Goal: Check status: Check status

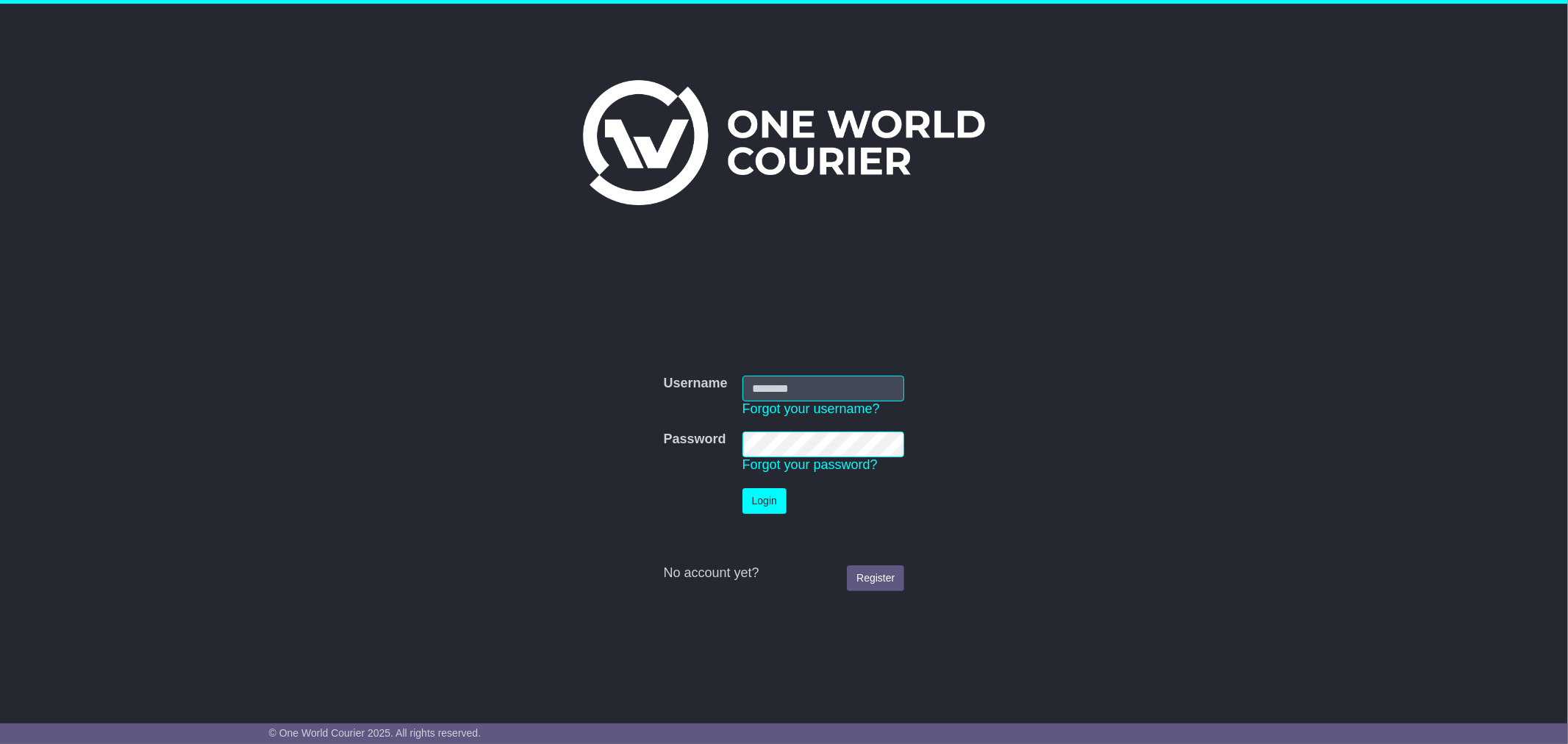
type input "**********"
click at [775, 504] on button "Login" at bounding box center [764, 502] width 44 height 26
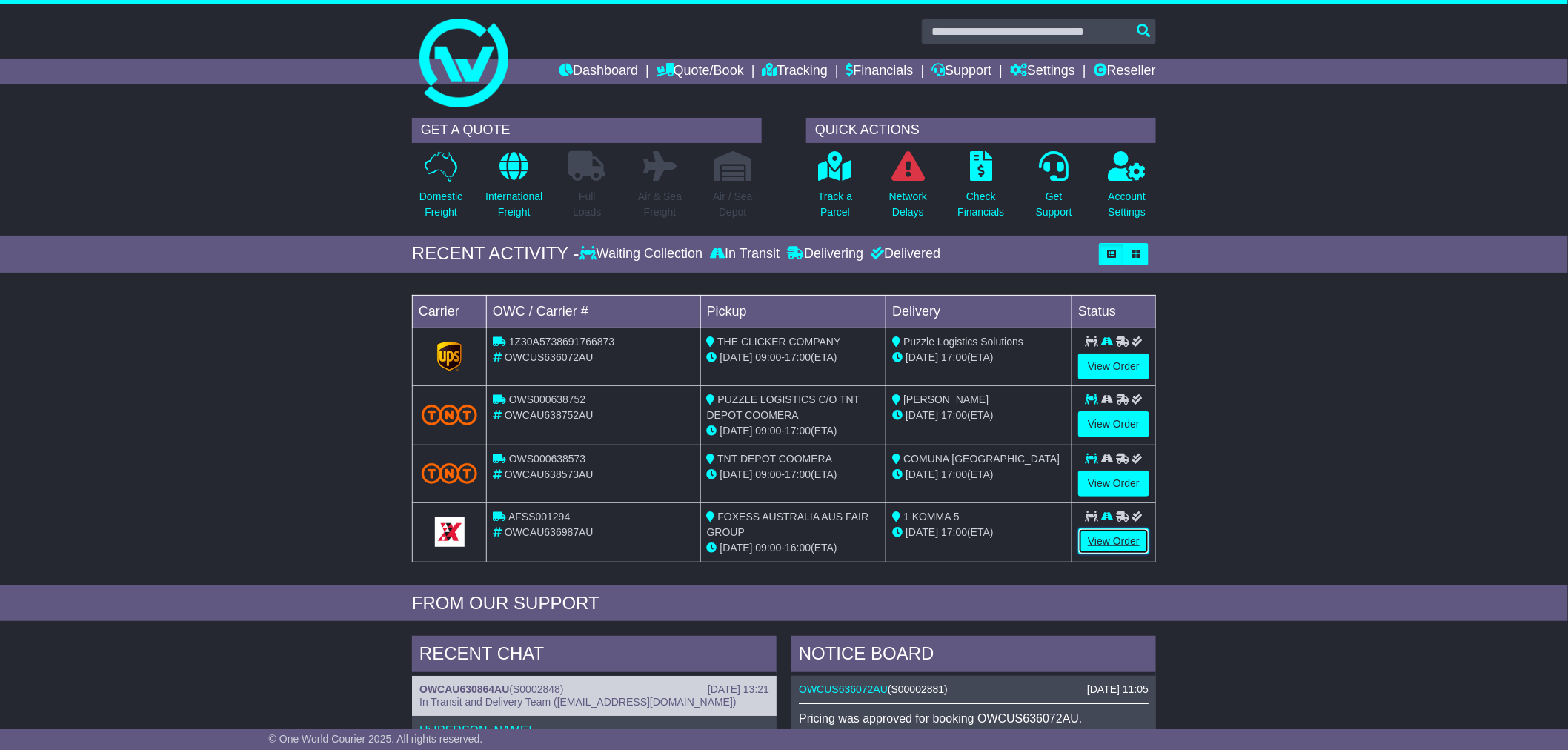
click at [1119, 547] on link "View Order" at bounding box center [1114, 541] width 71 height 26
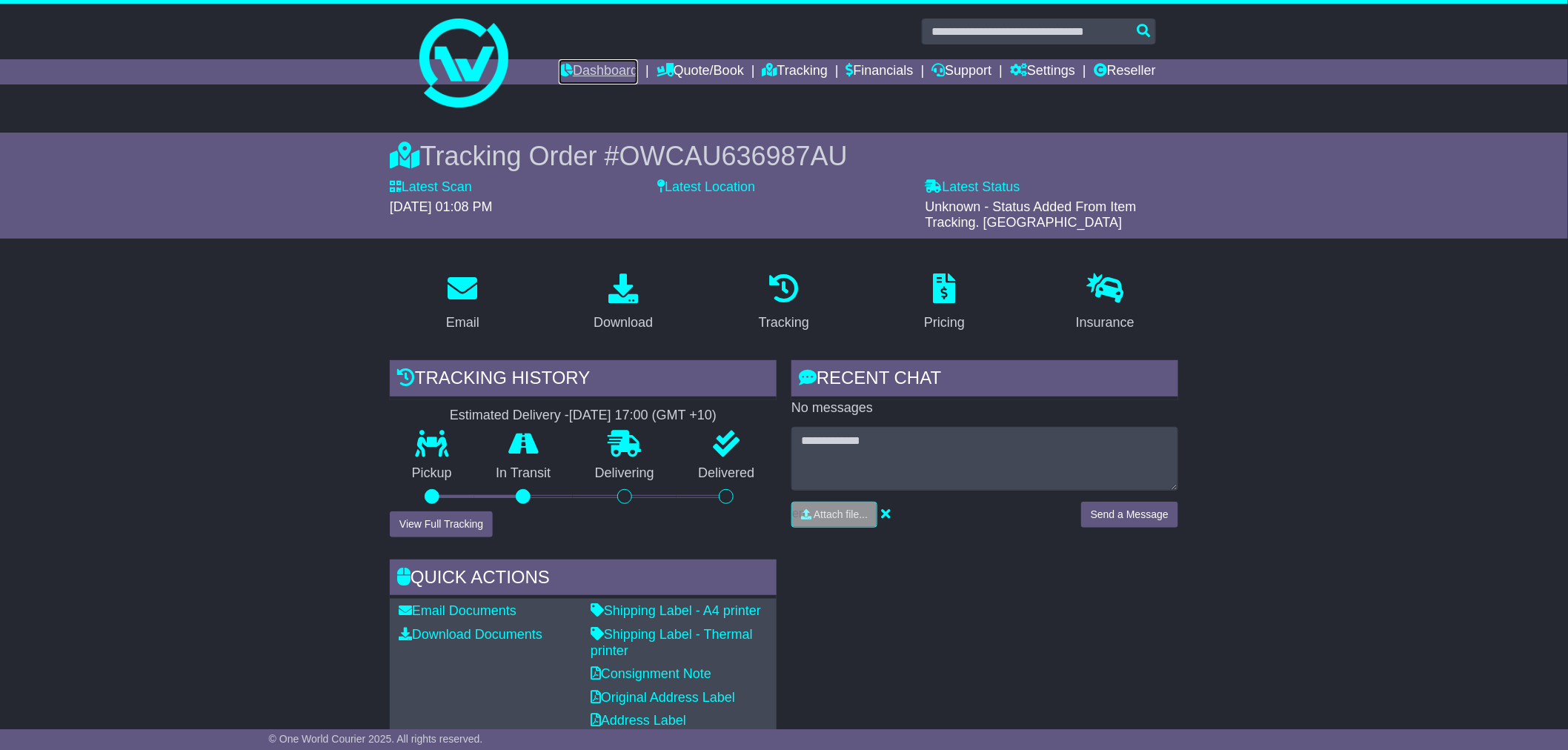
click at [596, 68] on link "Dashboard" at bounding box center [598, 71] width 79 height 25
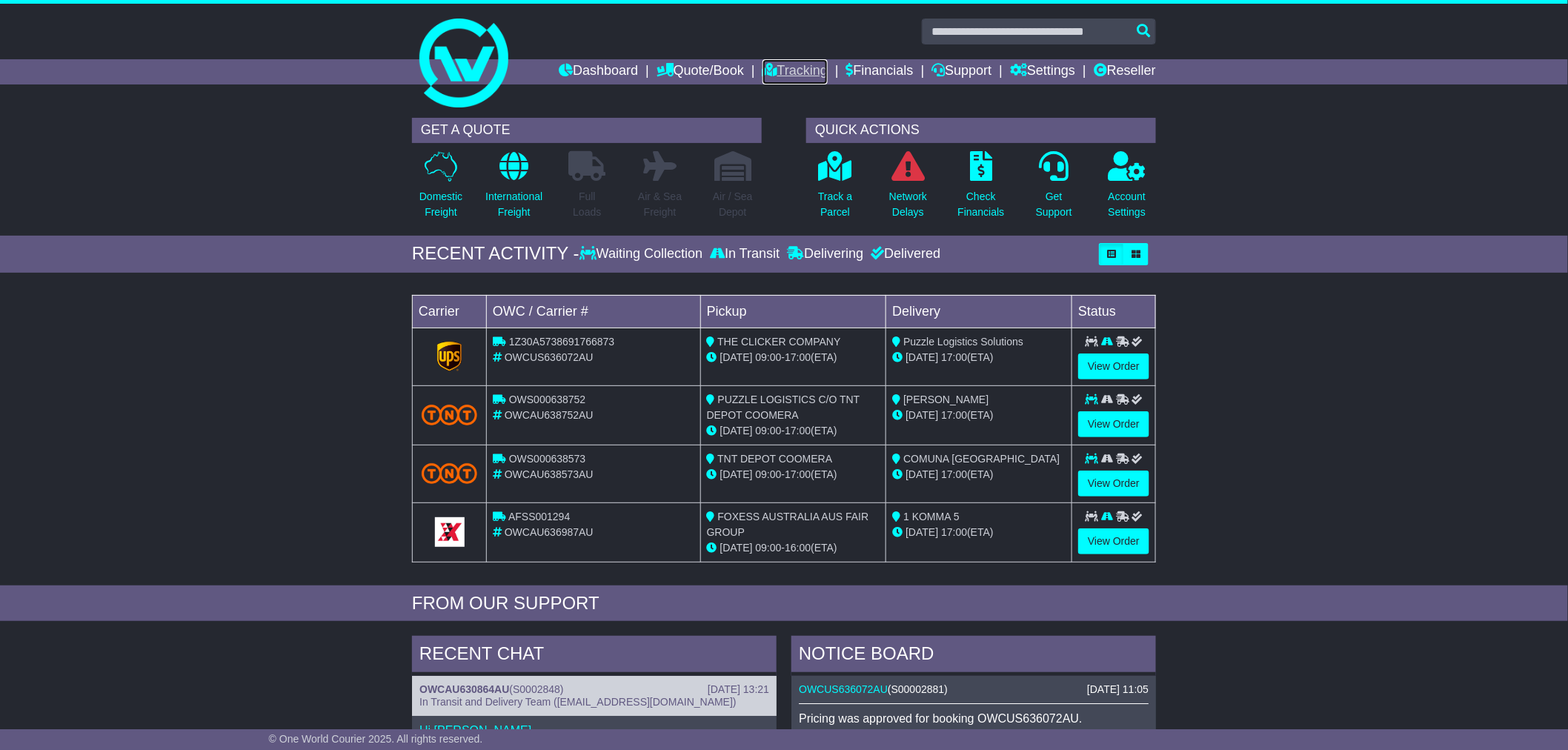
click at [775, 61] on link "Tracking" at bounding box center [795, 71] width 65 height 25
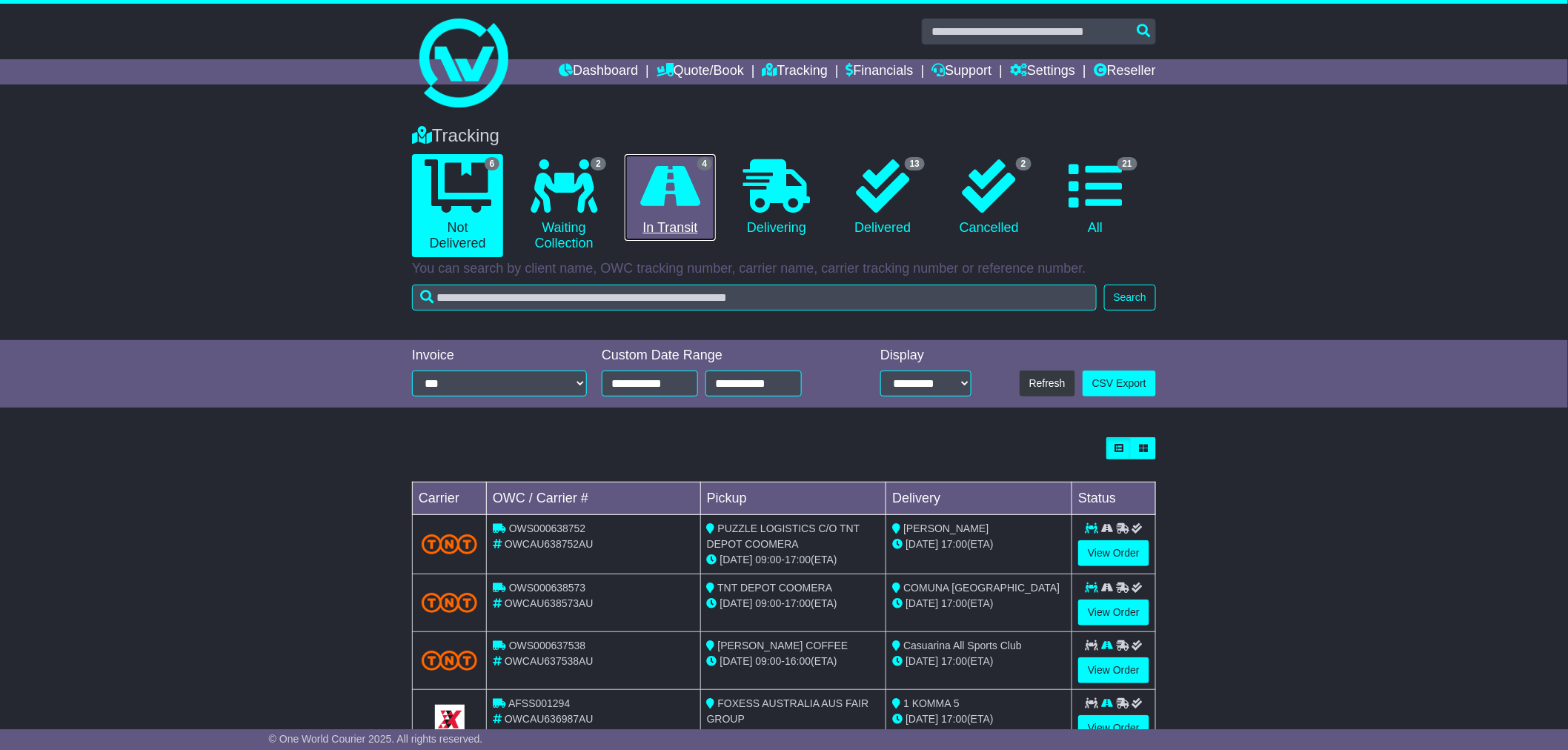
click at [667, 221] on link "4 In Transit" at bounding box center [670, 197] width 91 height 87
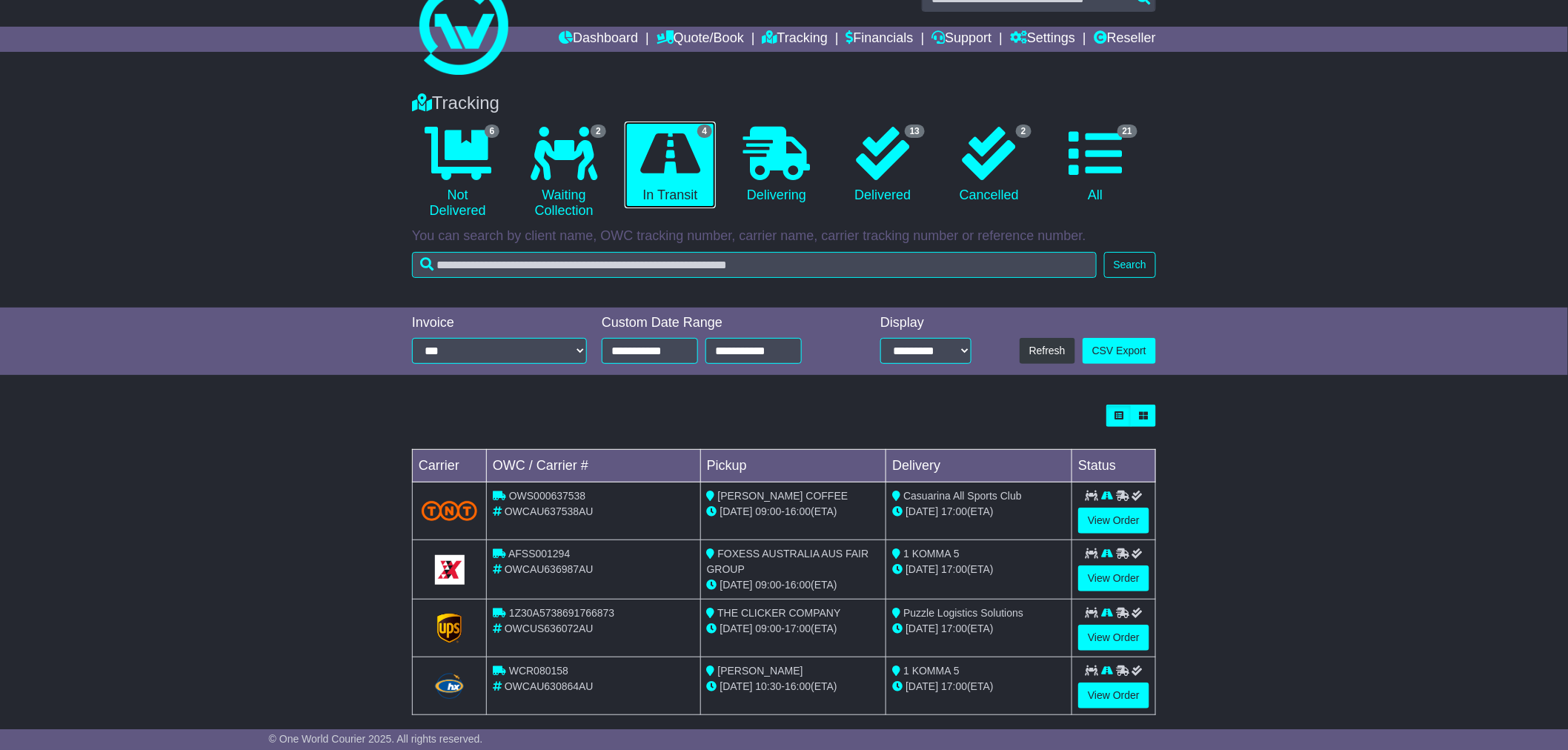
scroll to position [51, 0]
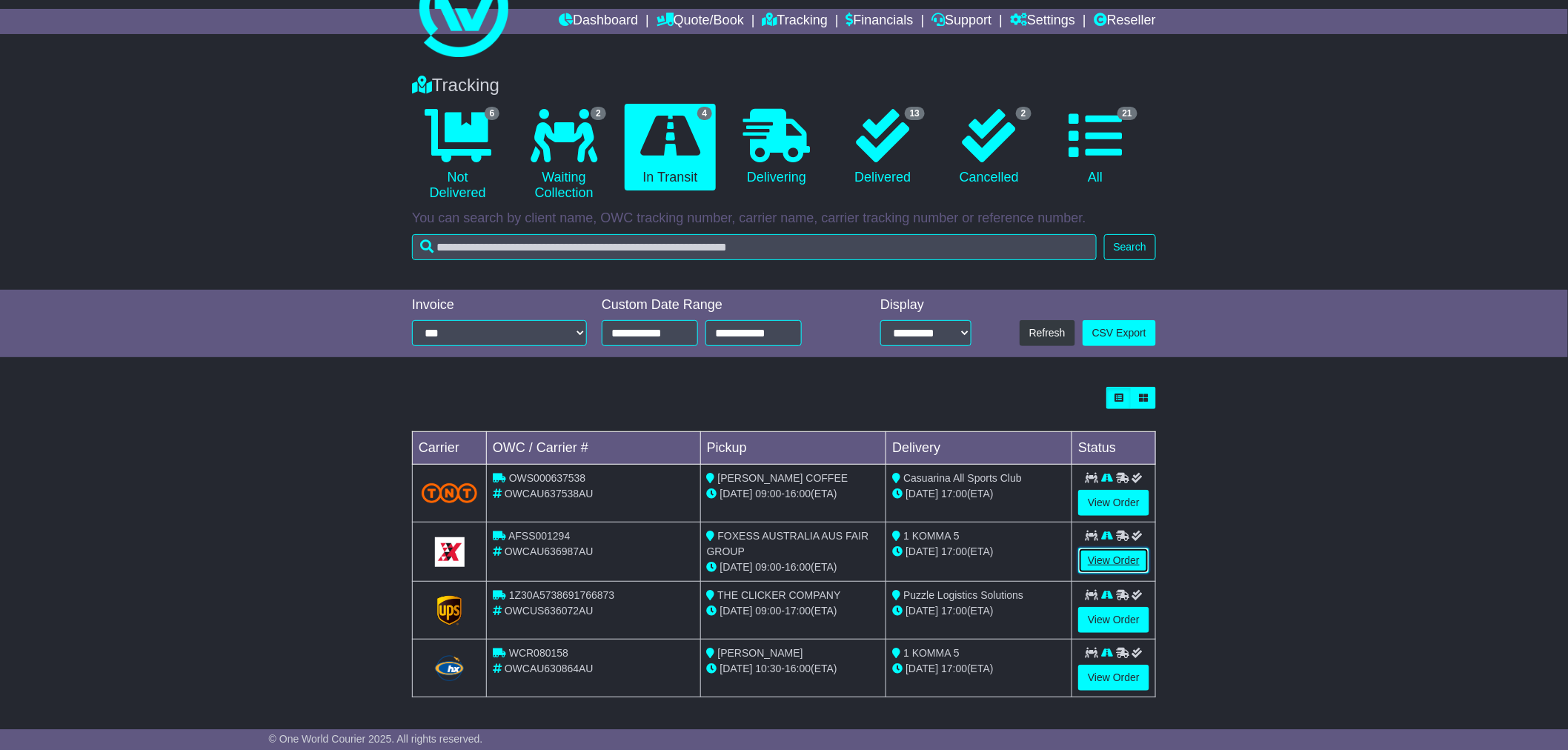
click at [1108, 556] on link "View Order" at bounding box center [1114, 561] width 71 height 26
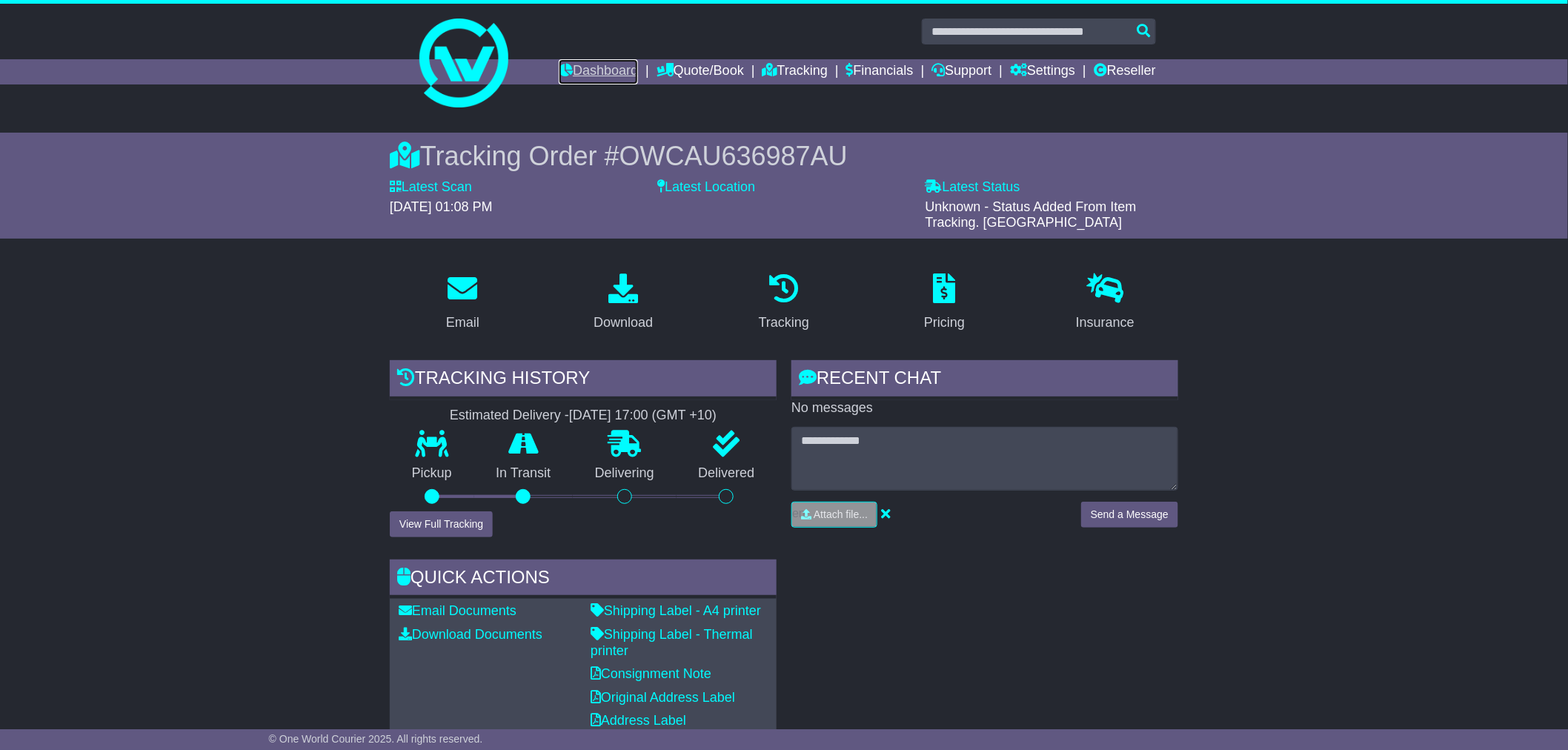
click at [608, 76] on link "Dashboard" at bounding box center [598, 71] width 79 height 25
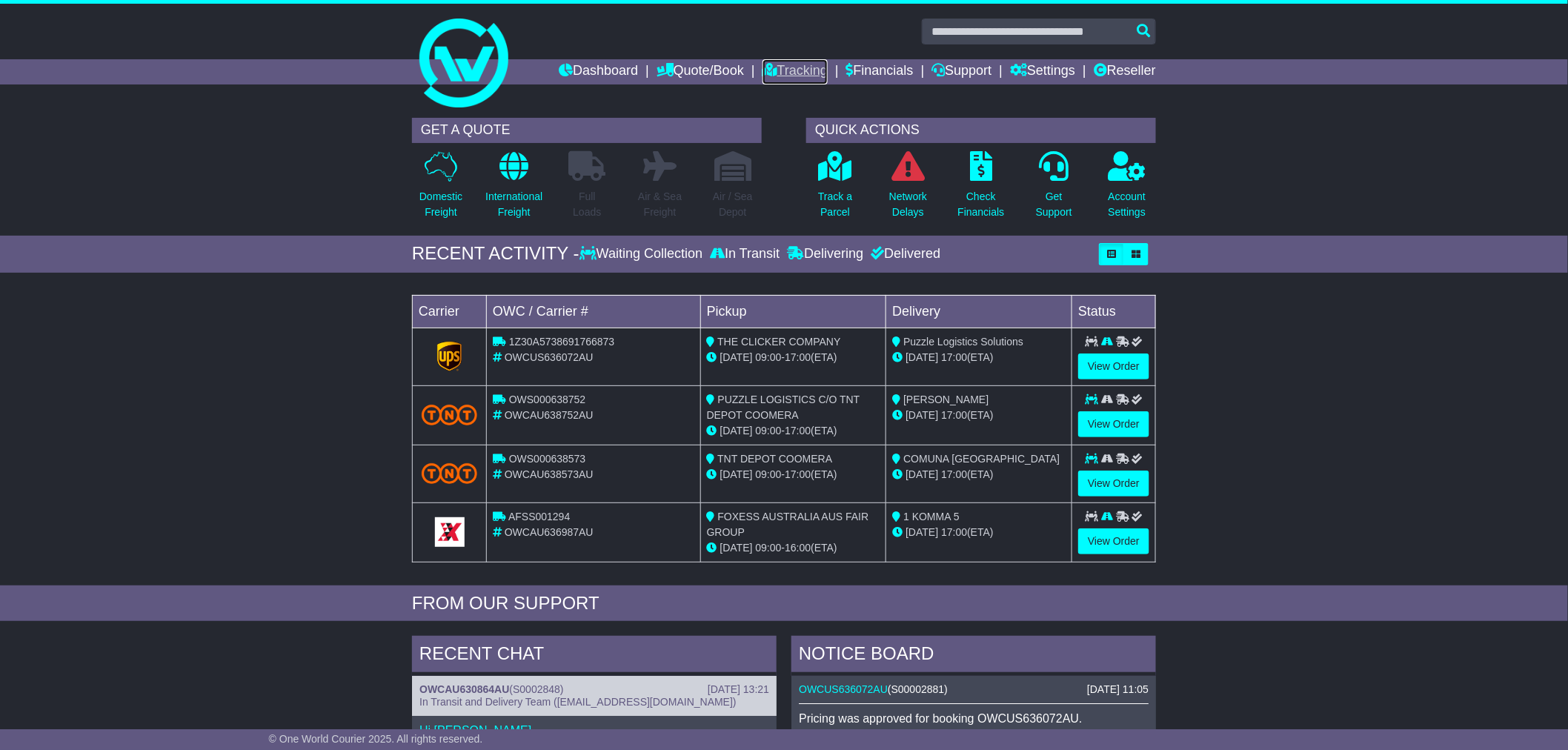
click at [767, 67] on link "Tracking" at bounding box center [795, 71] width 65 height 25
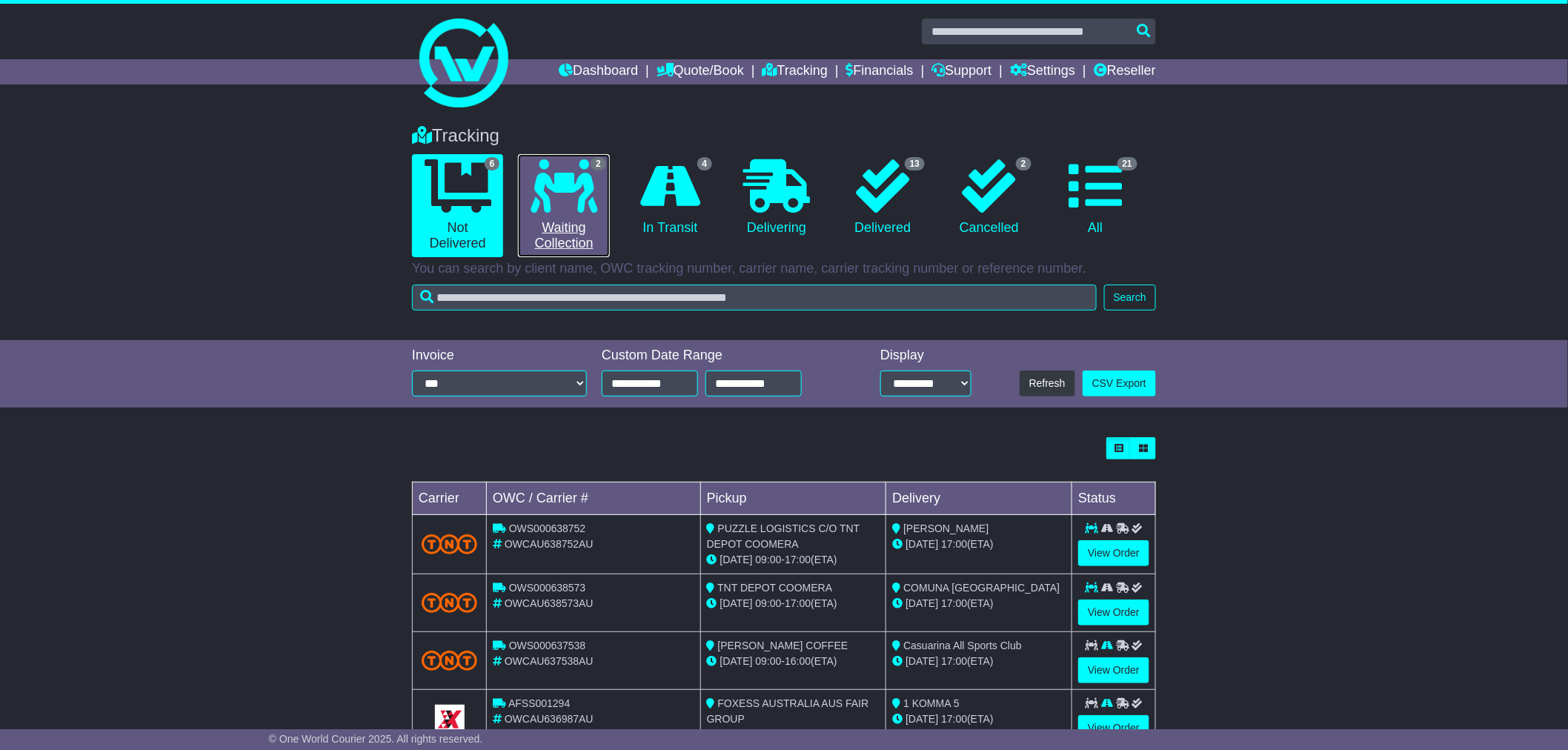
click at [567, 185] on icon at bounding box center [564, 186] width 67 height 54
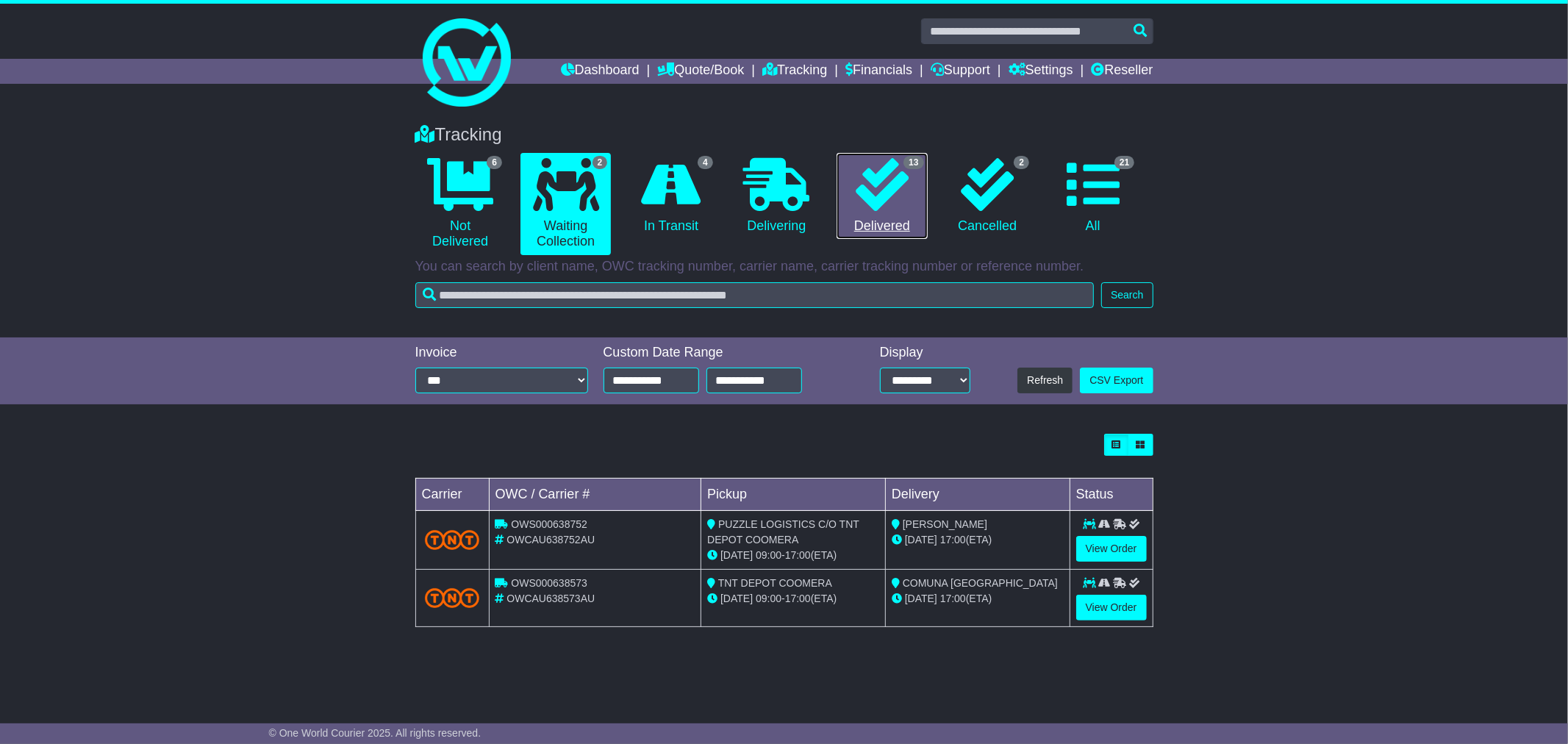
click at [862, 184] on icon at bounding box center [882, 185] width 53 height 53
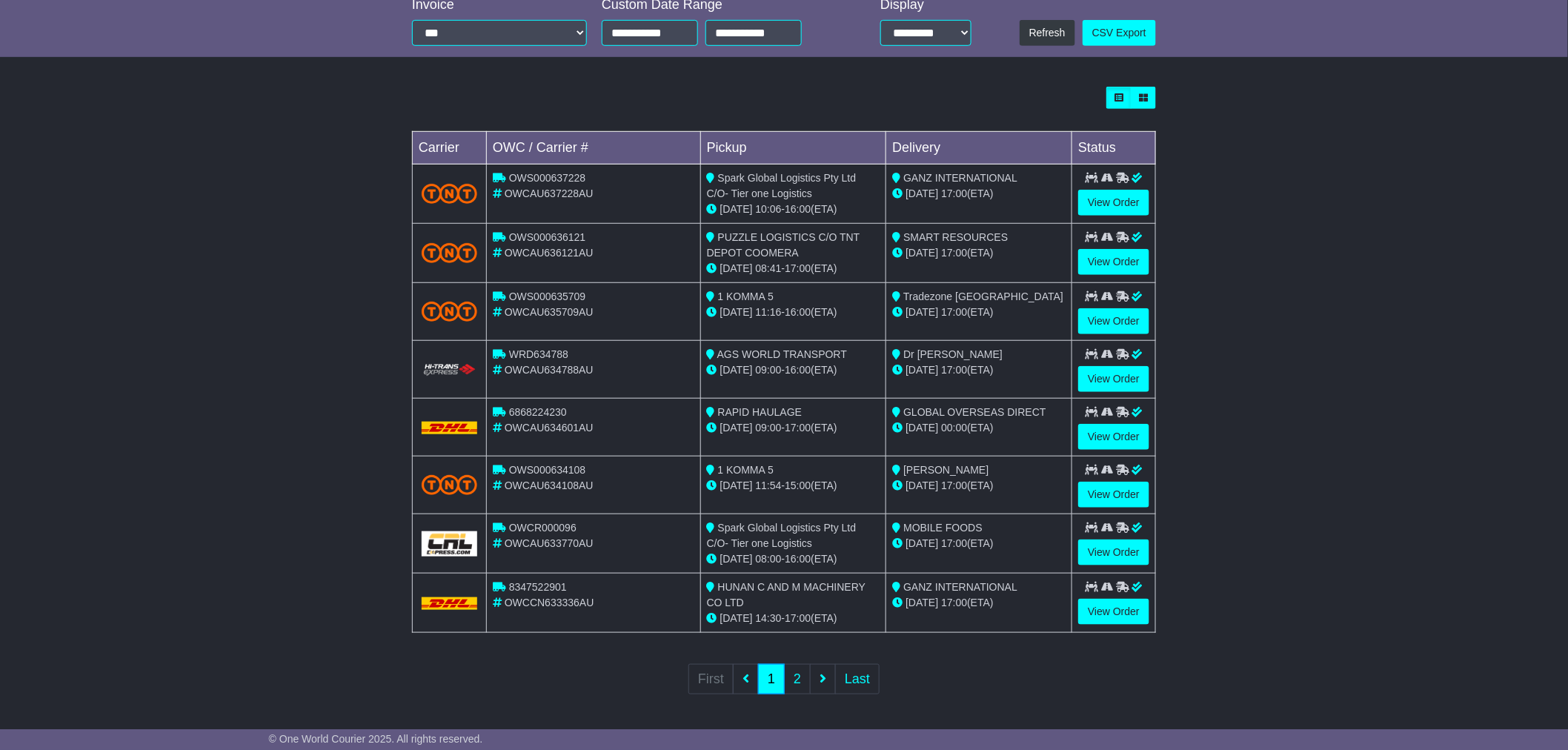
scroll to position [352, 0]
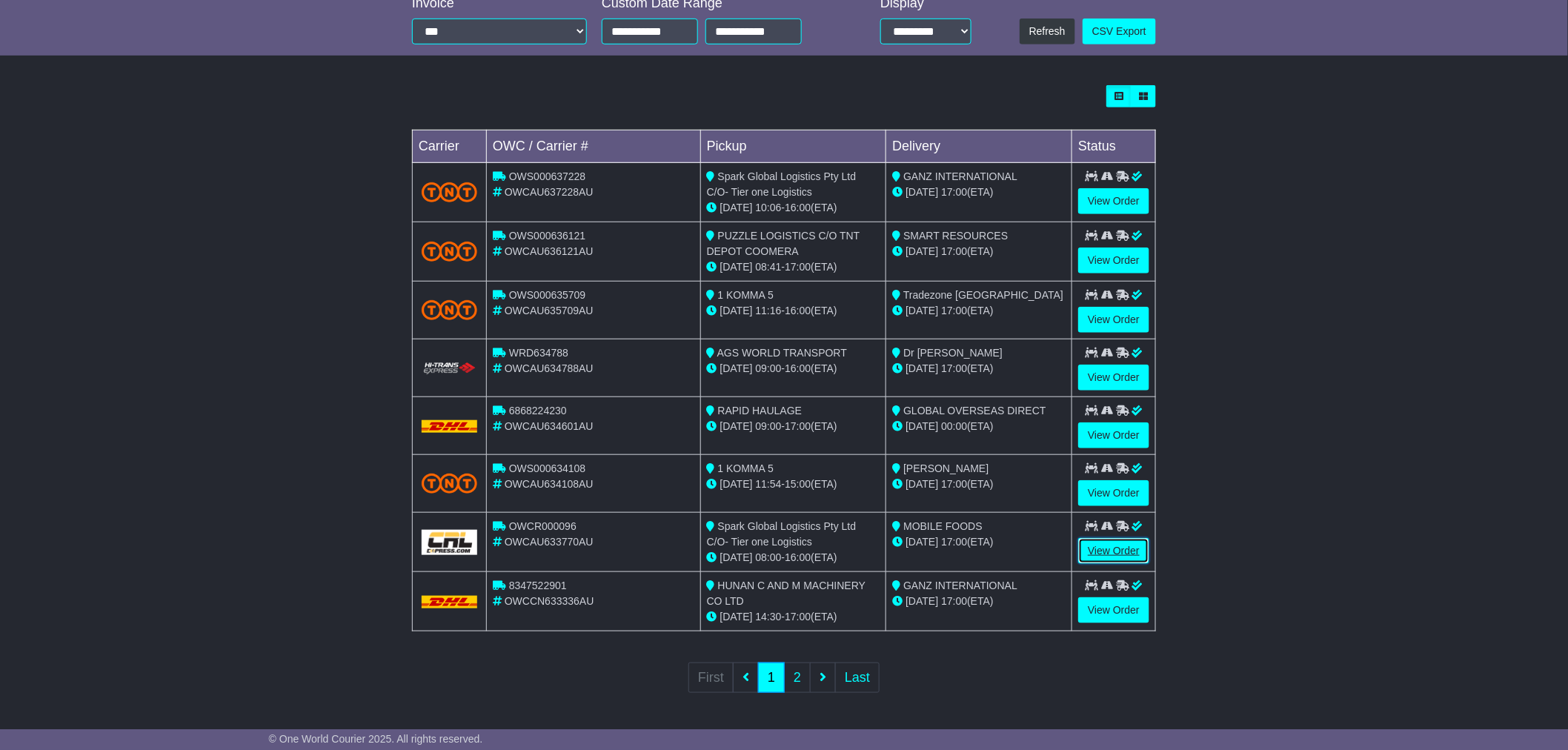
click at [1103, 542] on link "View Order" at bounding box center [1114, 552] width 71 height 26
